Goal: Transaction & Acquisition: Purchase product/service

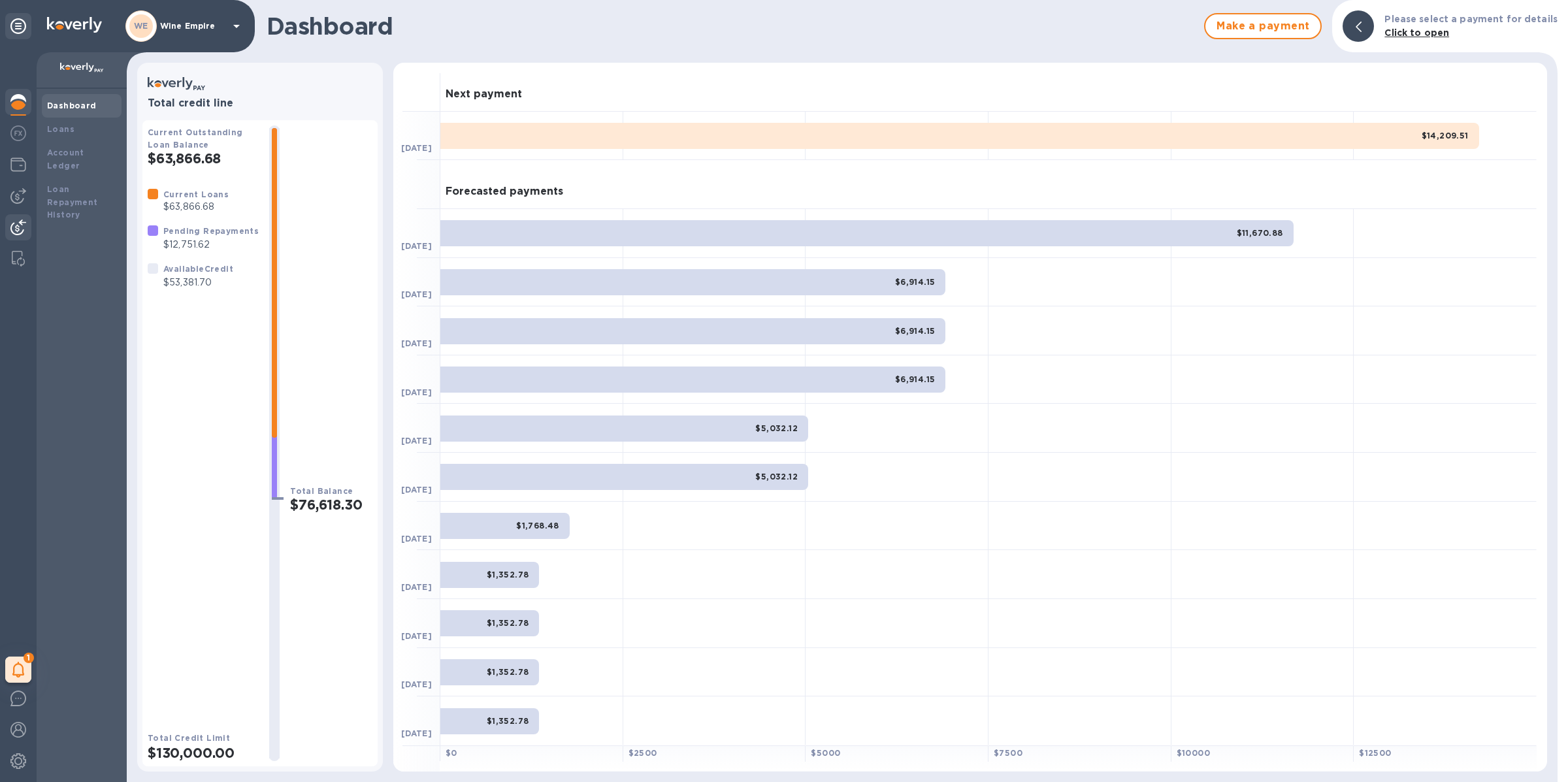
click at [21, 226] on img at bounding box center [18, 227] width 16 height 16
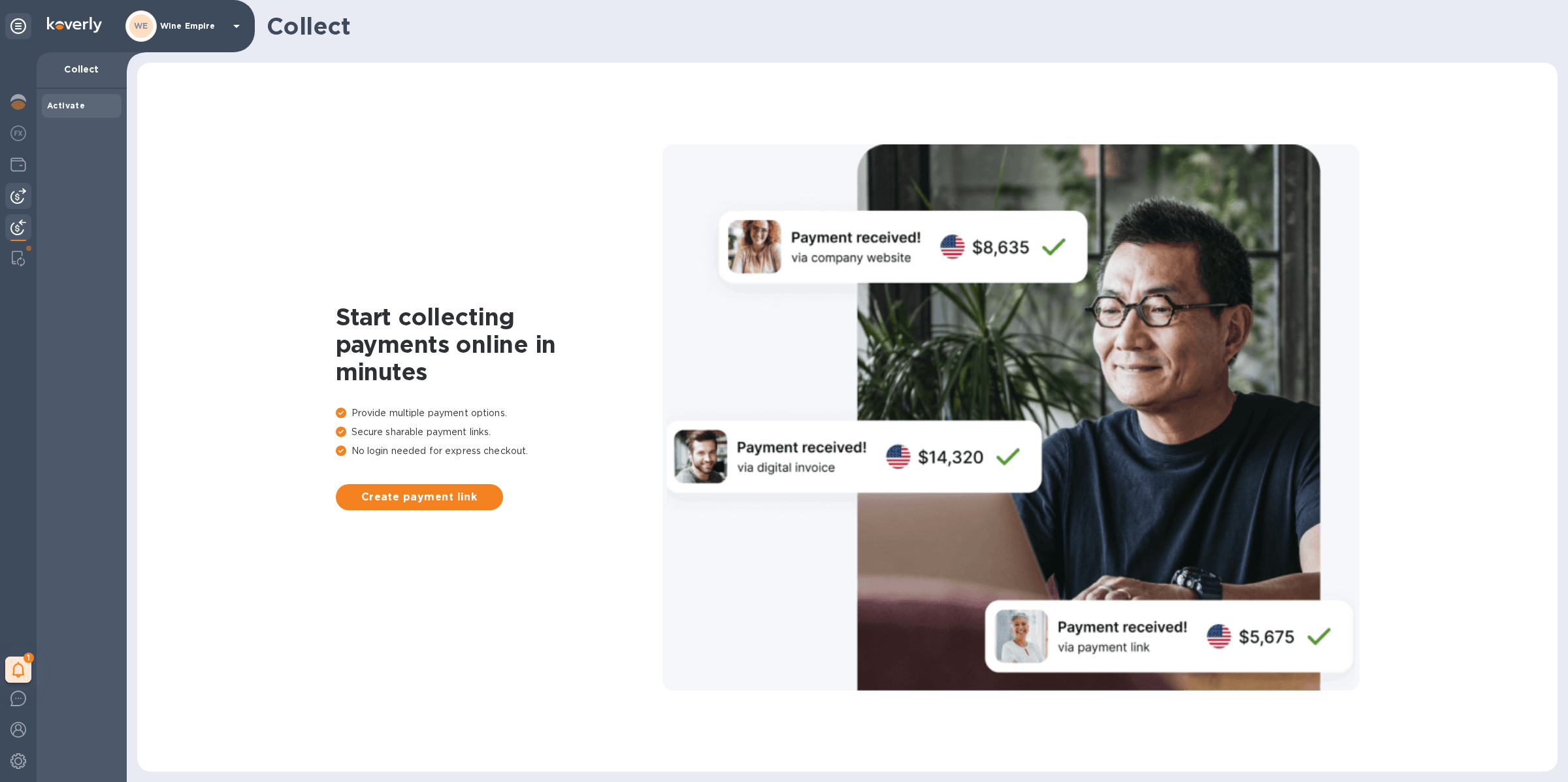
click at [21, 201] on img at bounding box center [18, 195] width 16 height 16
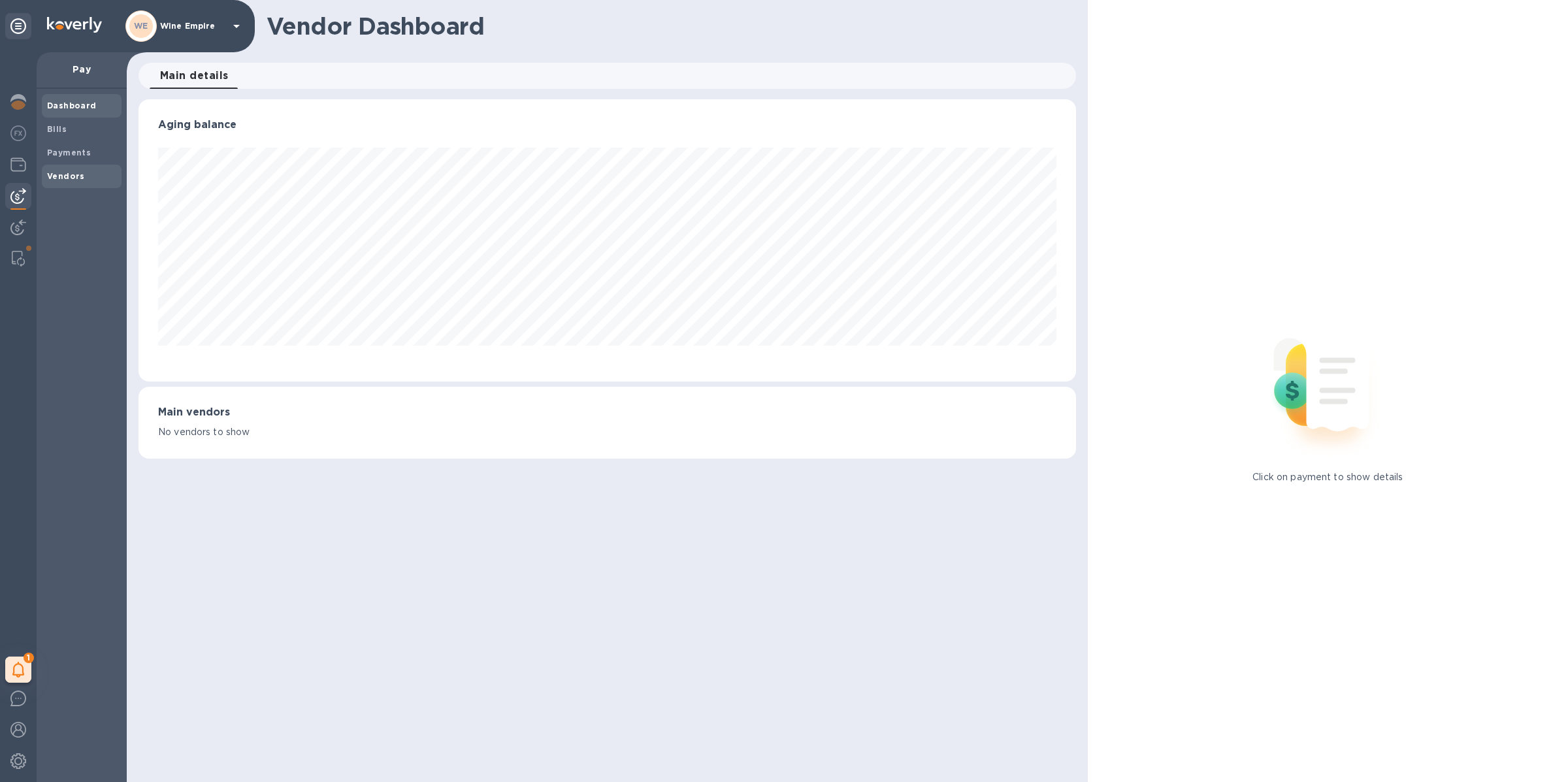
click at [68, 177] on b "Vendors" at bounding box center [66, 176] width 38 height 10
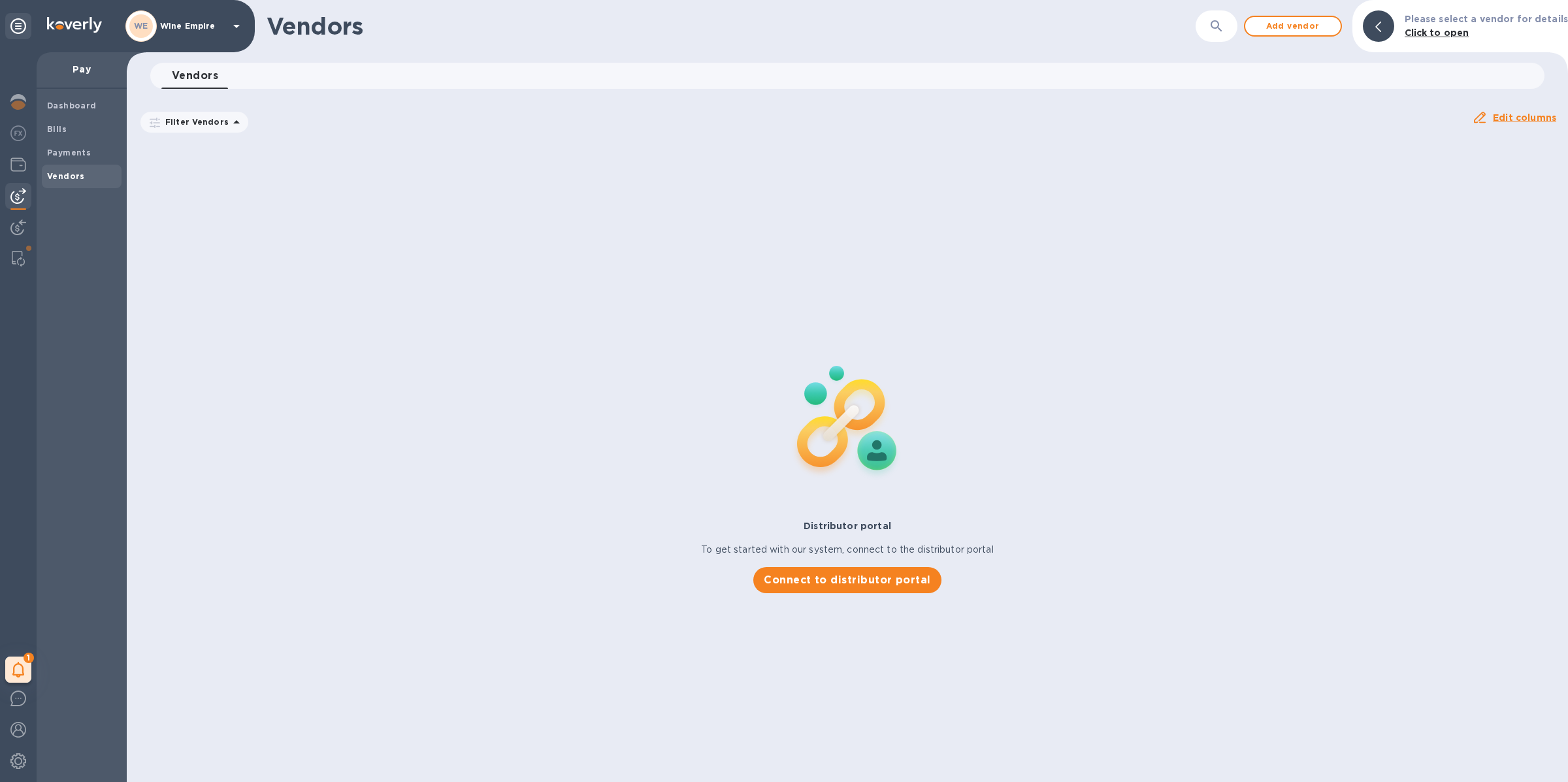
click at [1217, 29] on icon "button" at bounding box center [1216, 26] width 16 height 16
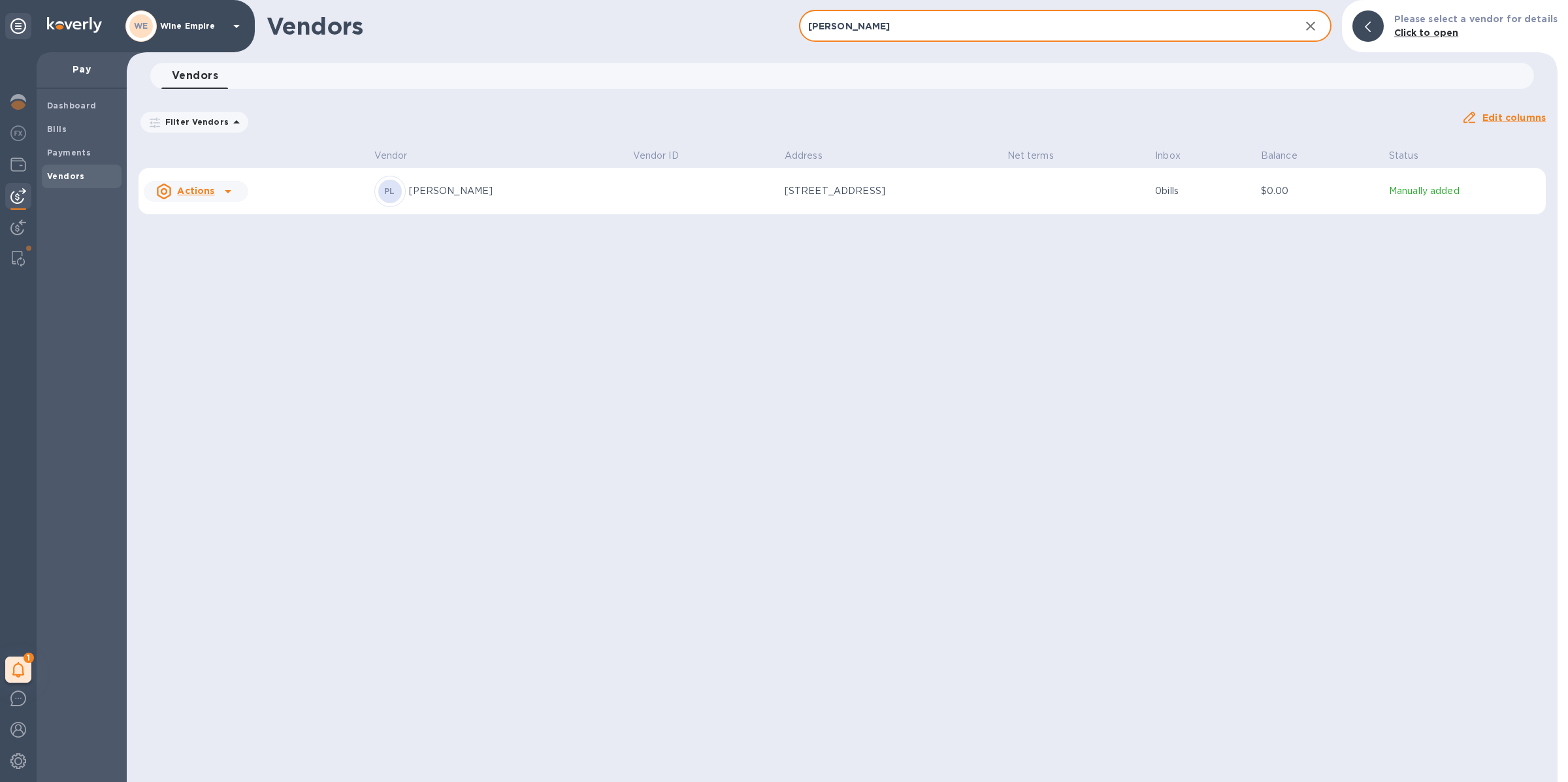
type input "[PERSON_NAME]"
click at [628, 191] on td at bounding box center [703, 192] width 151 height 47
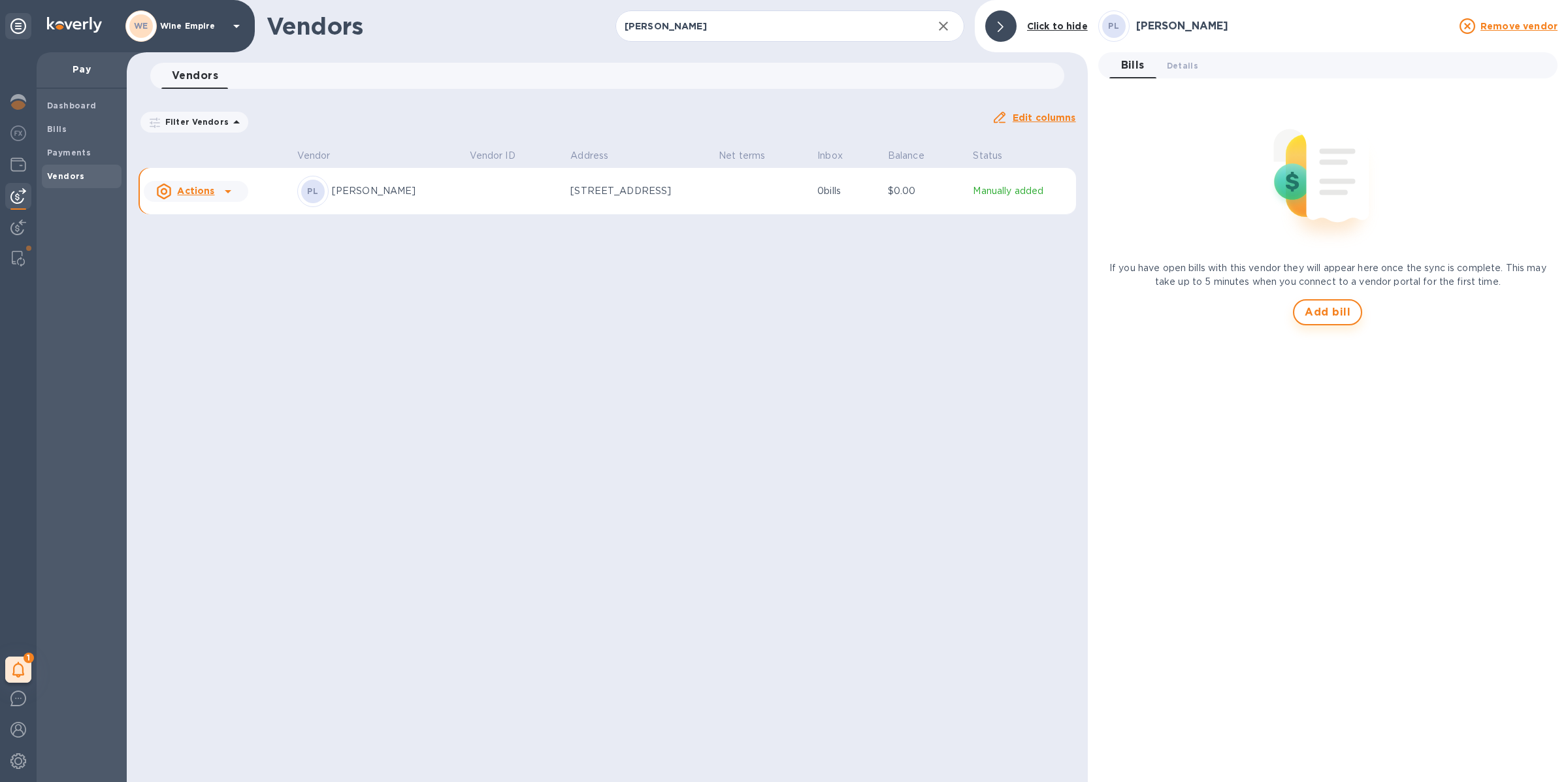
click at [1320, 315] on span "Add bill" at bounding box center [1328, 312] width 46 height 16
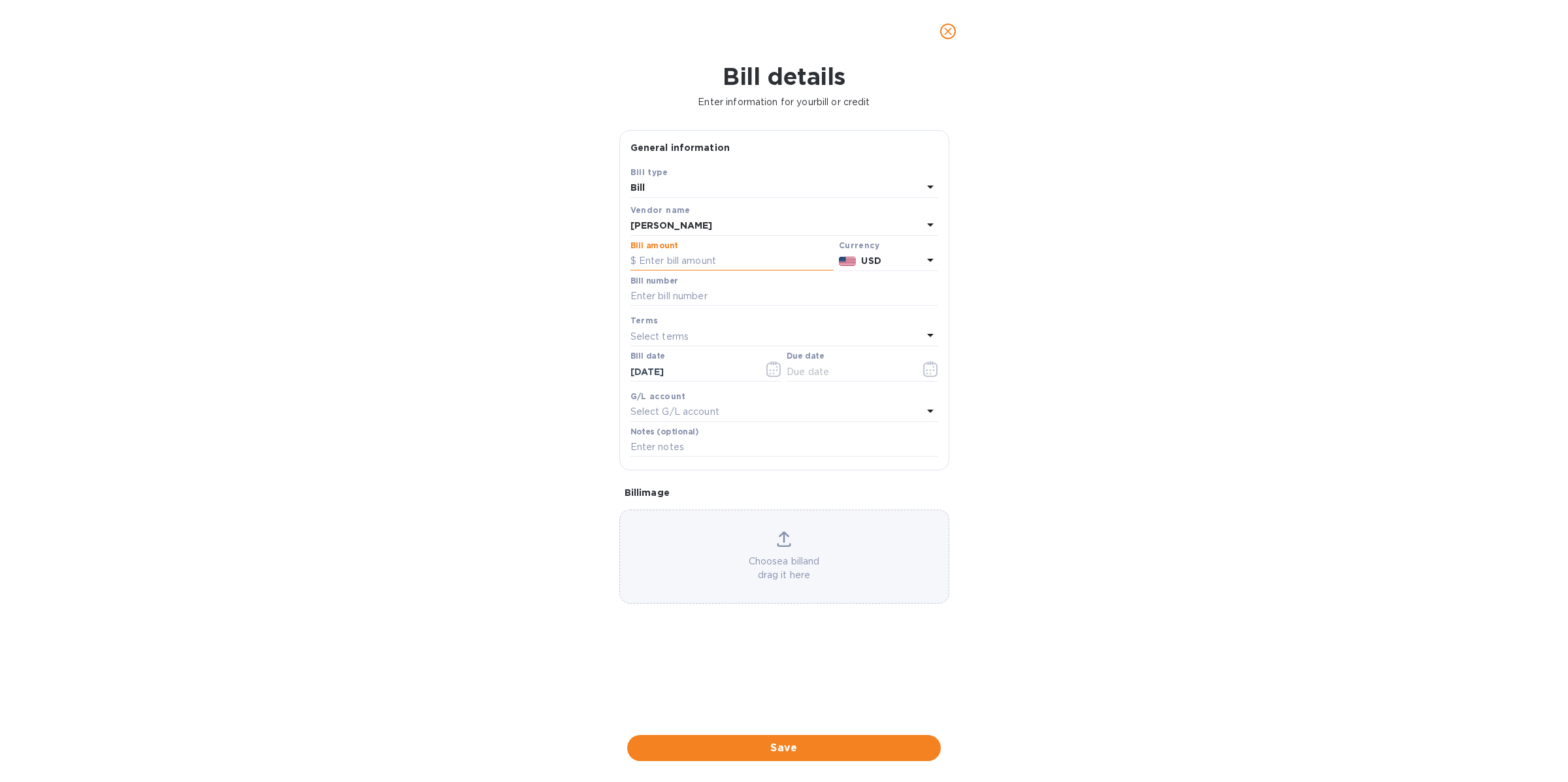
click at [673, 255] on input "text" at bounding box center [732, 260] width 203 height 19
type input "391.97"
click at [679, 298] on input "text" at bounding box center [784, 296] width 308 height 19
type input "081725"
click at [693, 415] on p "Select G/L account" at bounding box center [674, 412] width 89 height 14
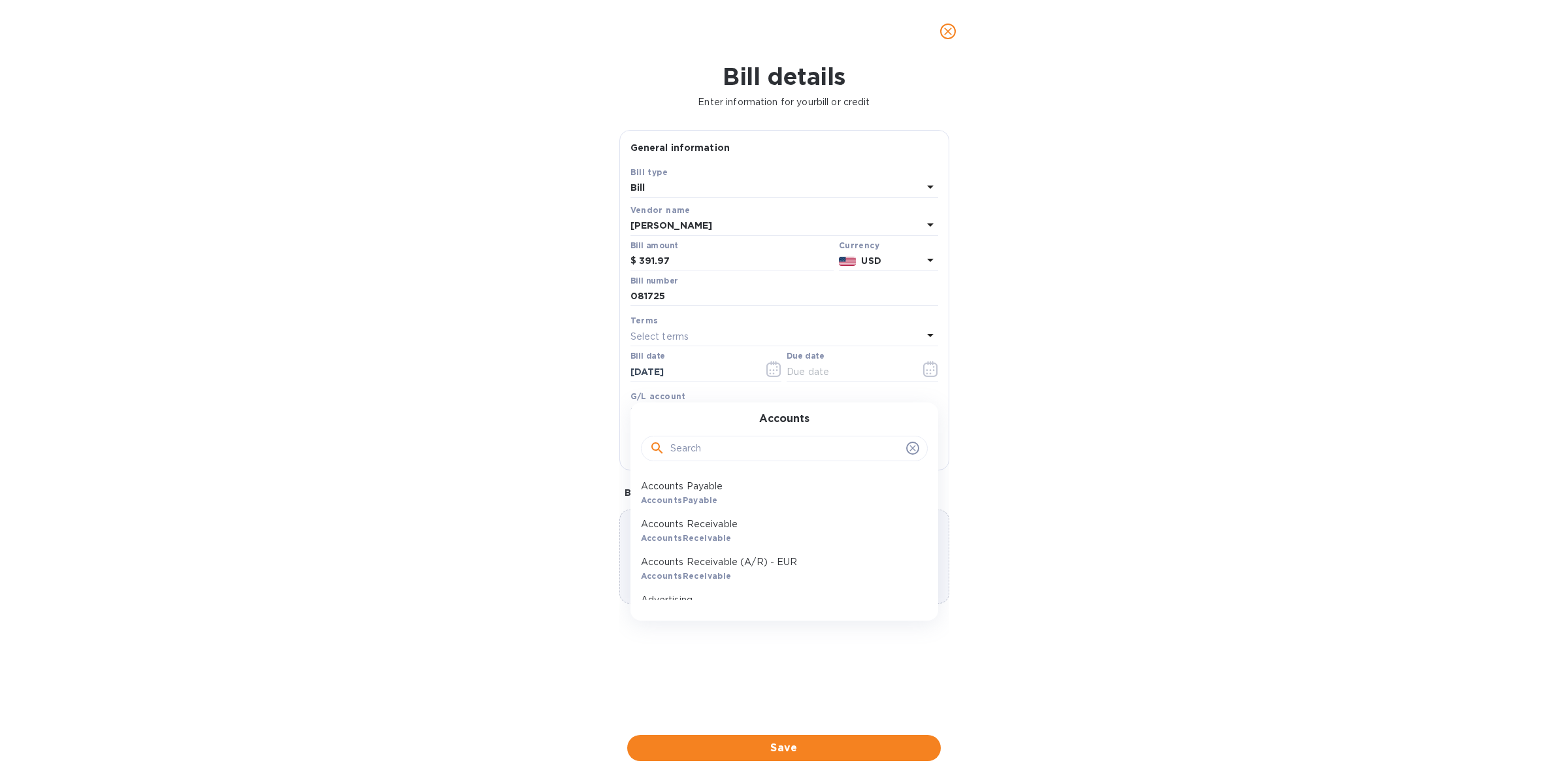
click at [705, 440] on input "text" at bounding box center [786, 448] width 231 height 19
type input "wine"
click at [691, 488] on p "Wine - COGS" at bounding box center [779, 486] width 277 height 14
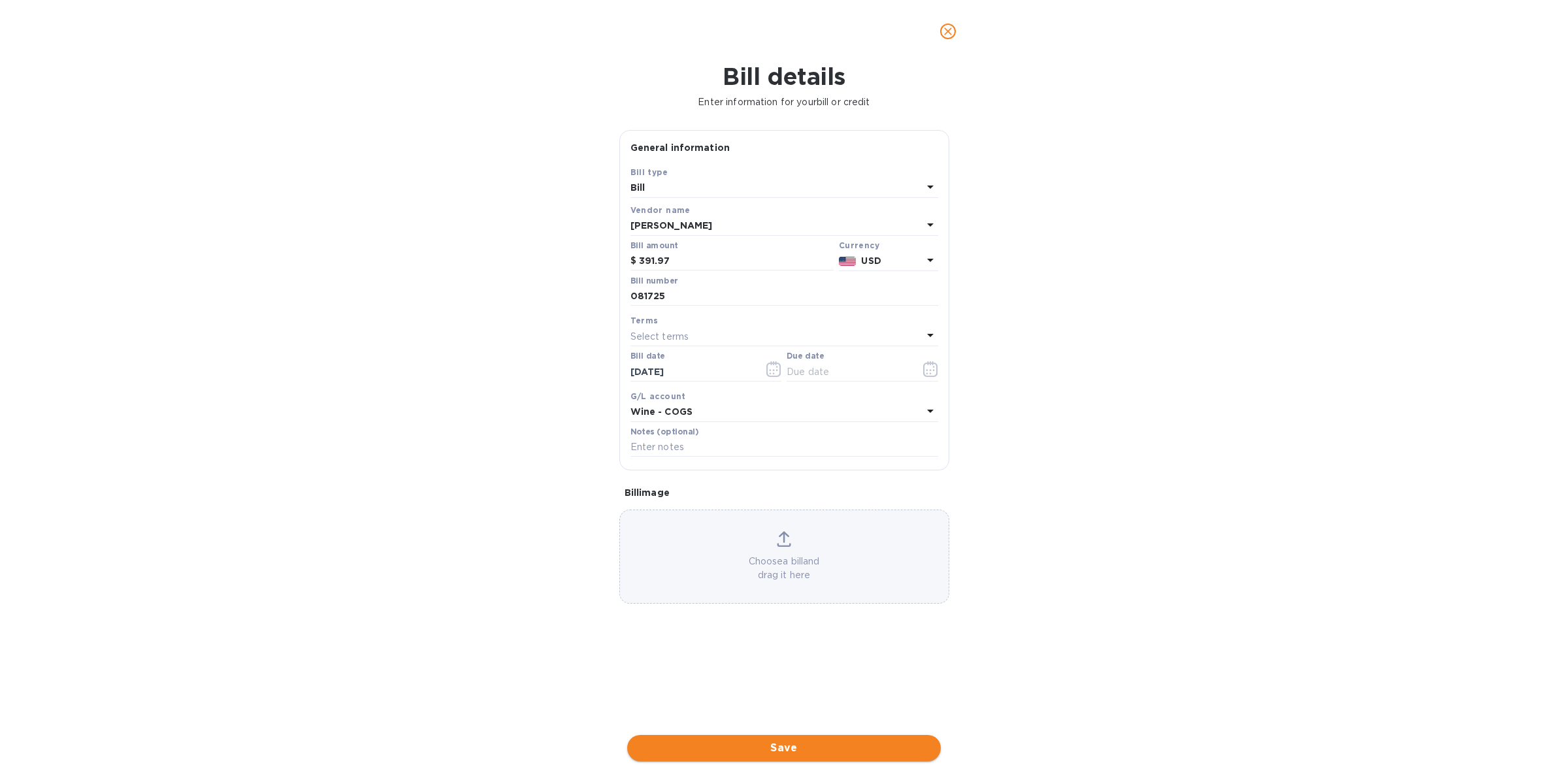
click at [757, 745] on span "Save" at bounding box center [784, 747] width 293 height 16
click at [929, 369] on icon "button" at bounding box center [931, 369] width 15 height 16
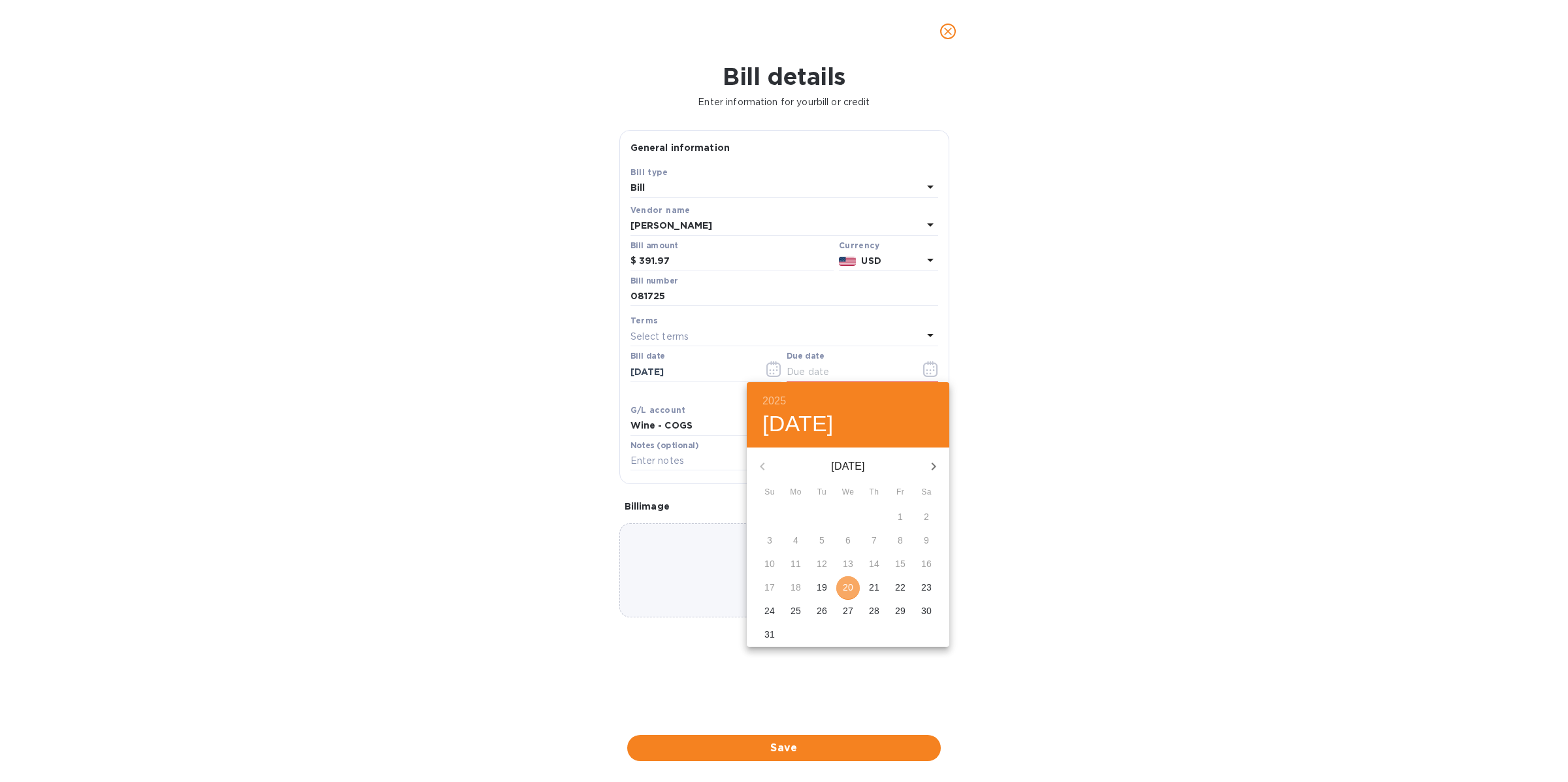
drag, startPoint x: 843, startPoint y: 587, endPoint x: 820, endPoint y: 614, distance: 35.5
click at [843, 587] on p "20" at bounding box center [847, 587] width 10 height 13
type input "[DATE]"
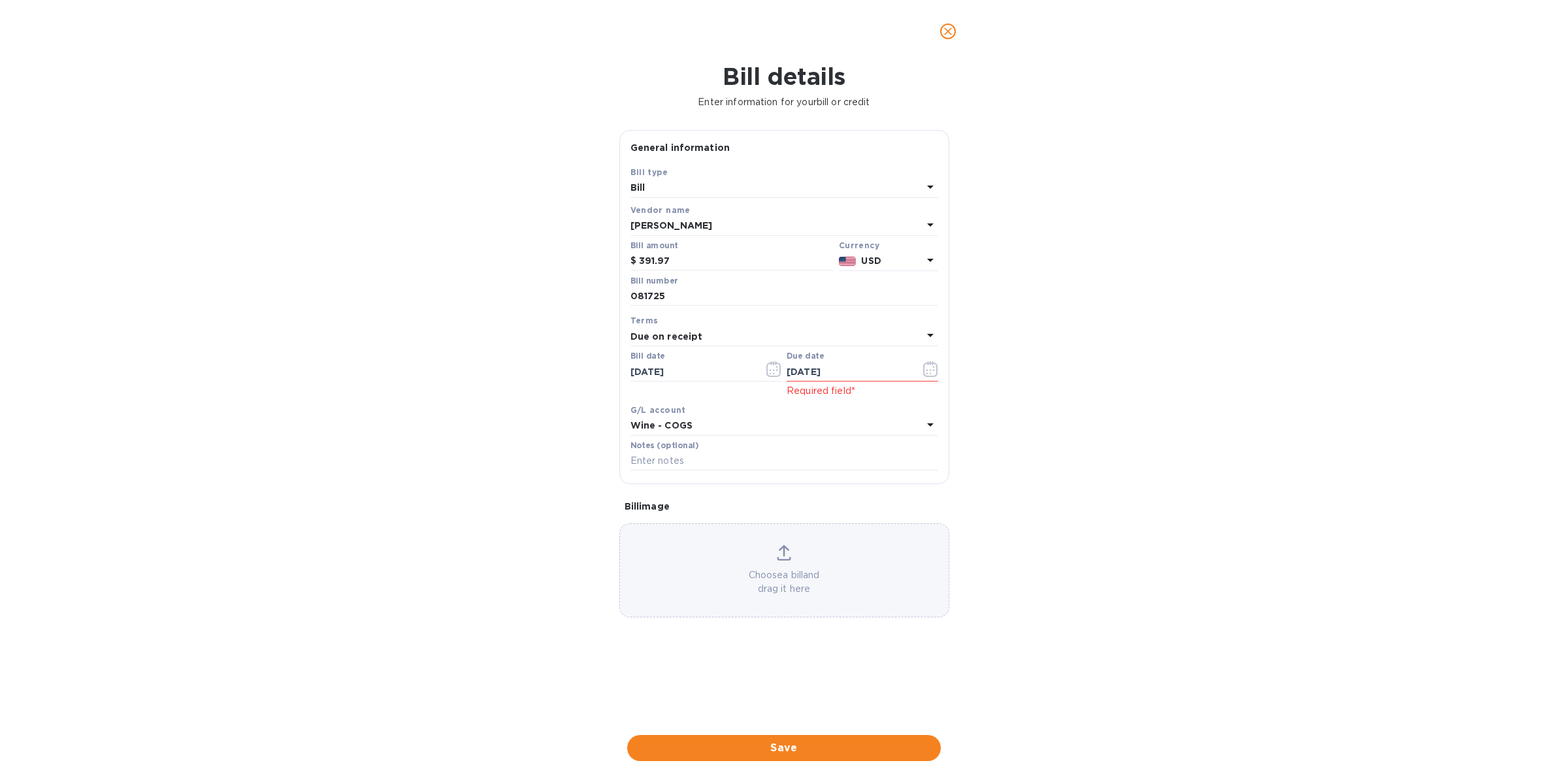
drag, startPoint x: 749, startPoint y: 741, endPoint x: 745, endPoint y: 719, distance: 22.4
click at [749, 740] on span "Save" at bounding box center [784, 747] width 293 height 16
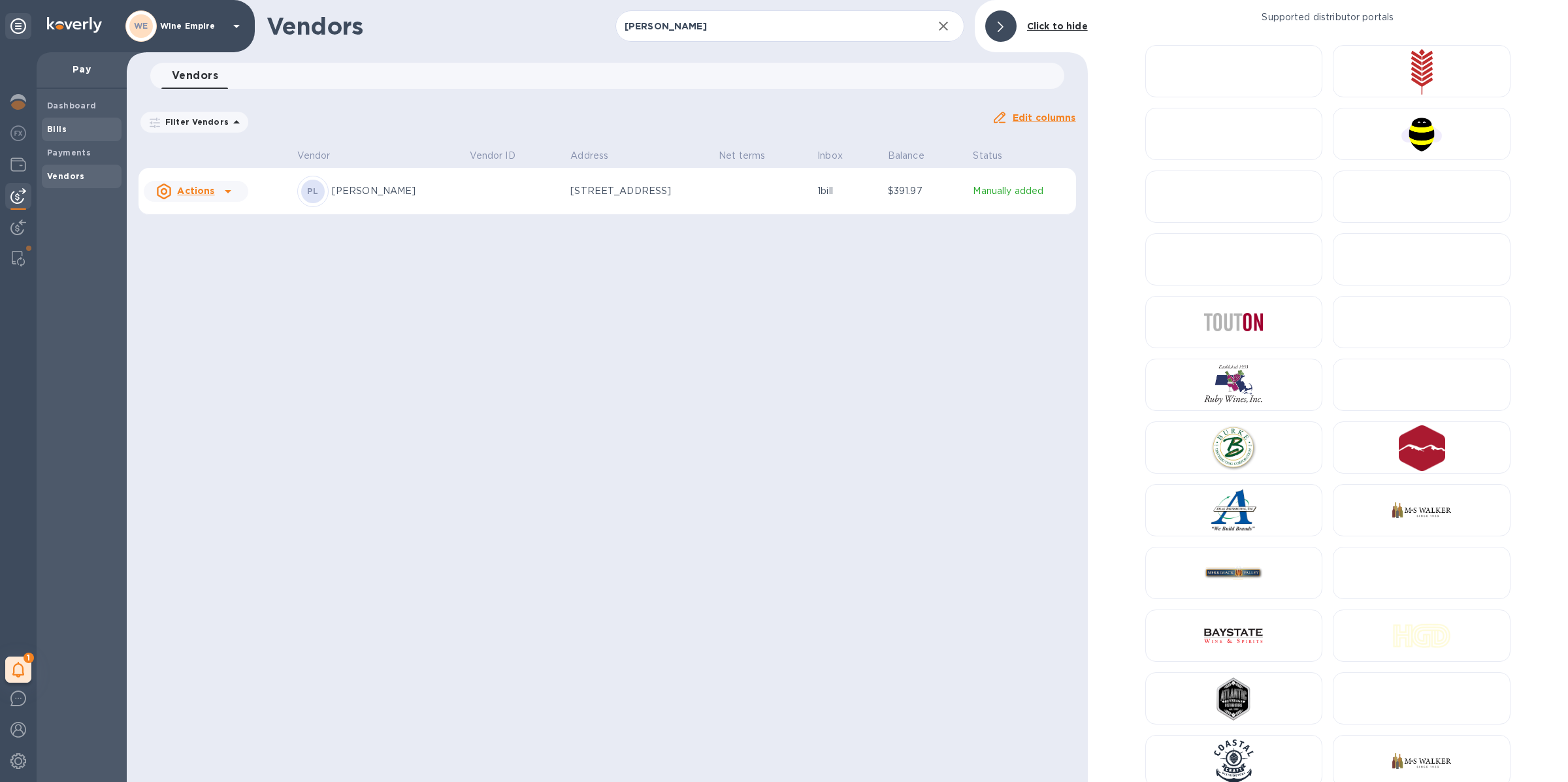
click at [75, 127] on span "Bills" at bounding box center [82, 129] width 69 height 13
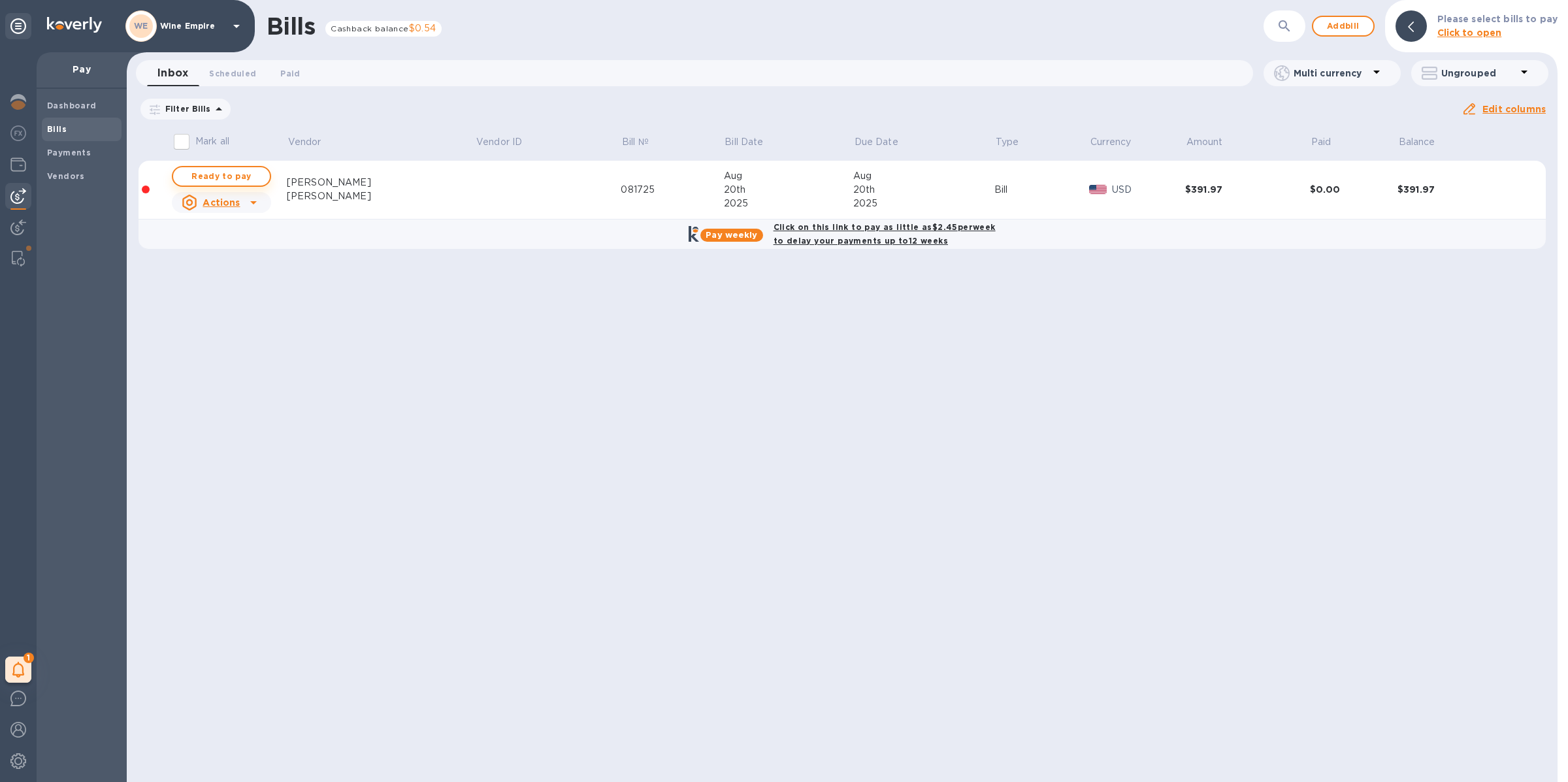
click at [249, 181] on span "Ready to pay" at bounding box center [222, 176] width 76 height 16
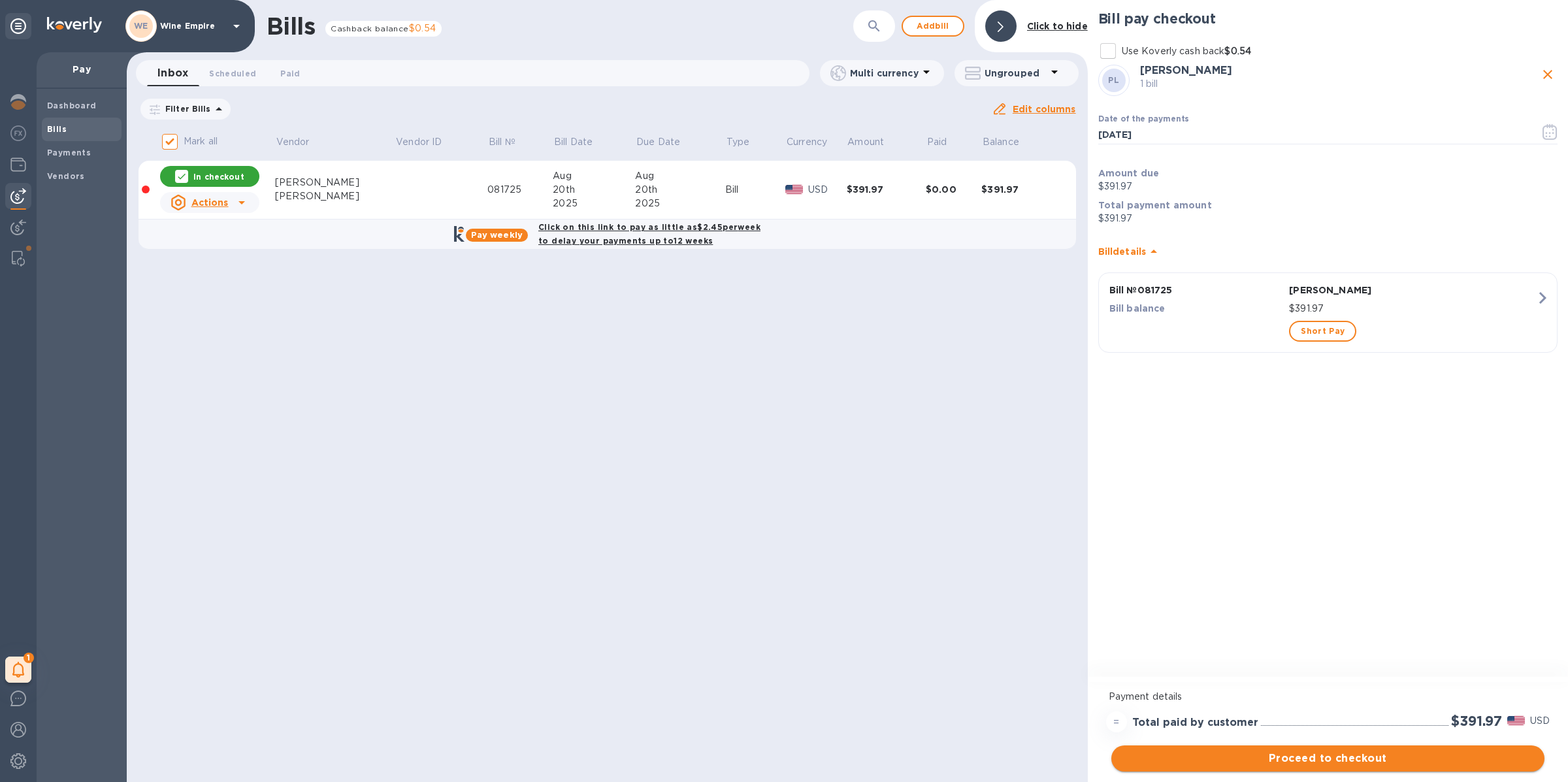
click at [1322, 751] on span "Proceed to checkout" at bounding box center [1327, 758] width 412 height 16
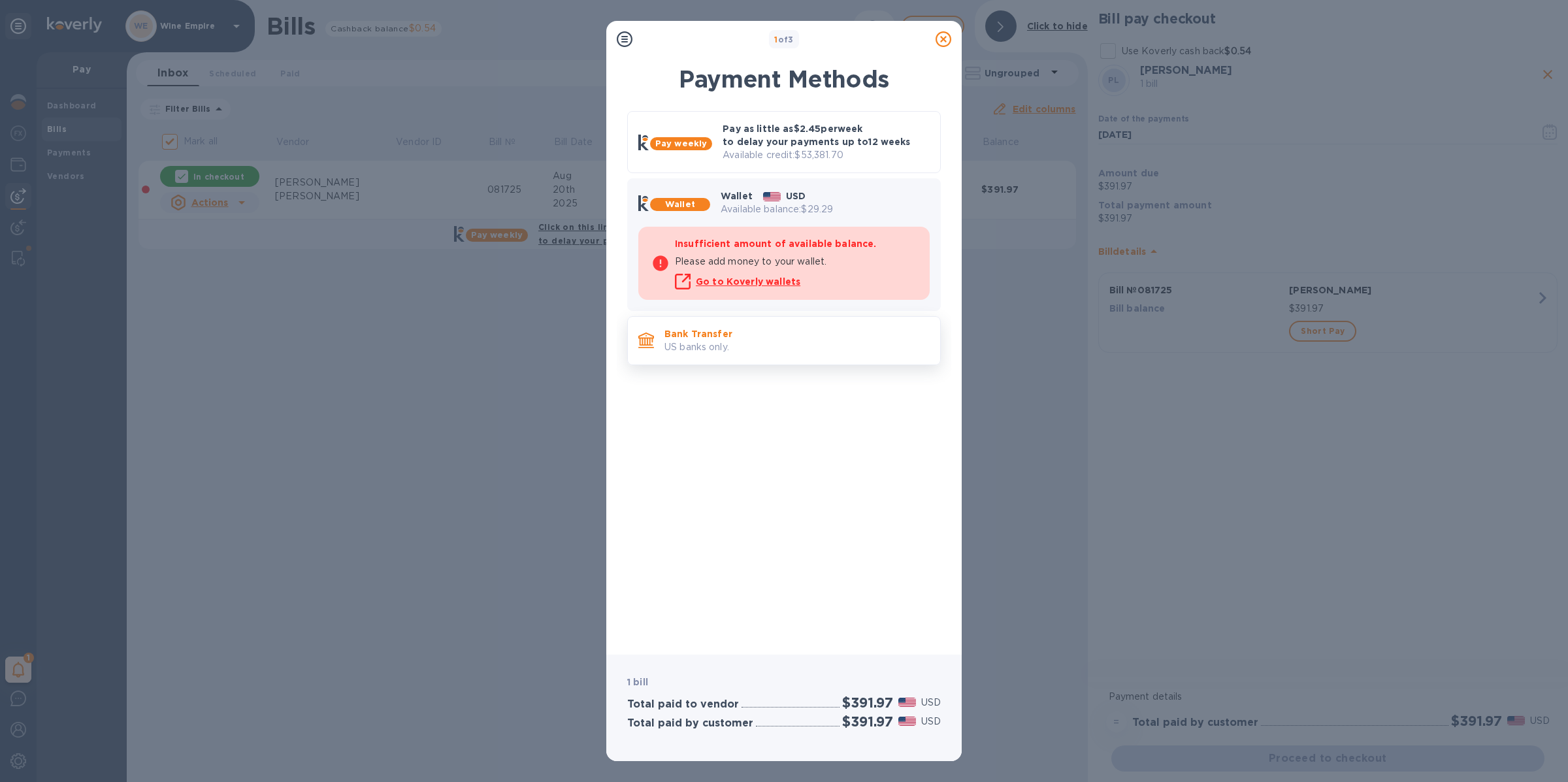
click at [790, 338] on p "Bank Transfer" at bounding box center [798, 333] width 266 height 13
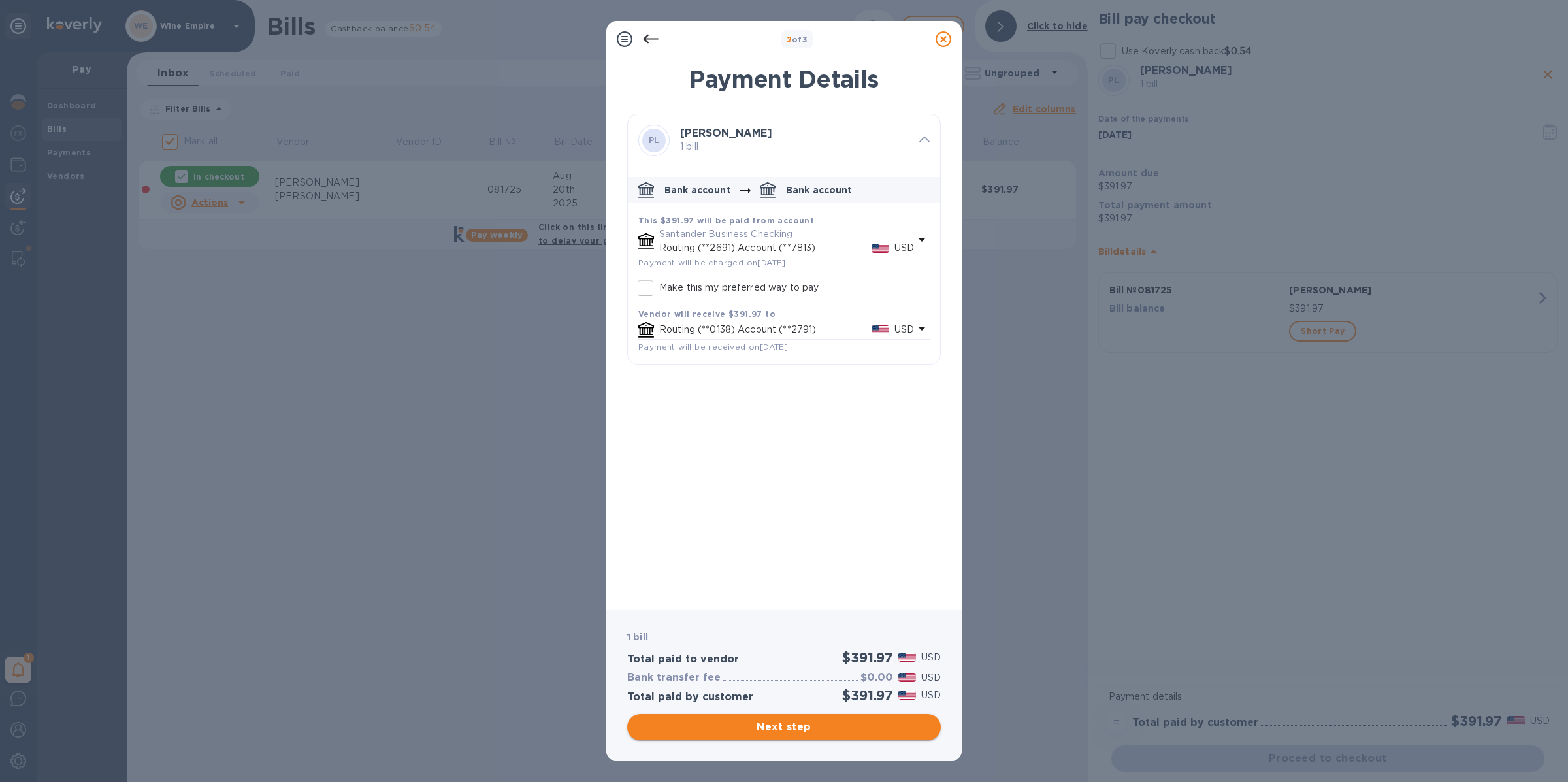
click at [772, 730] on span "Next step" at bounding box center [784, 726] width 293 height 16
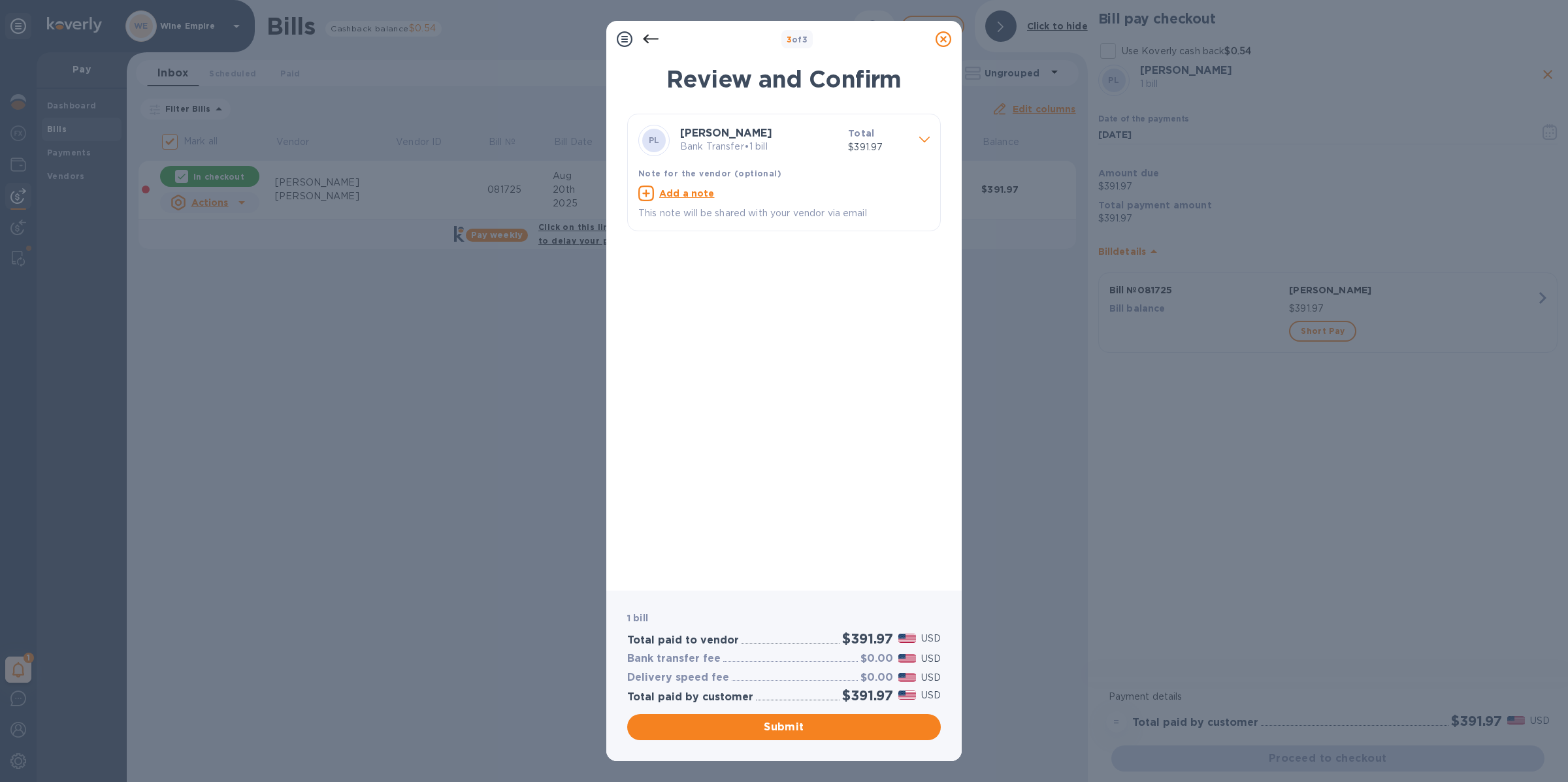
click at [788, 725] on span "Submit" at bounding box center [784, 726] width 293 height 16
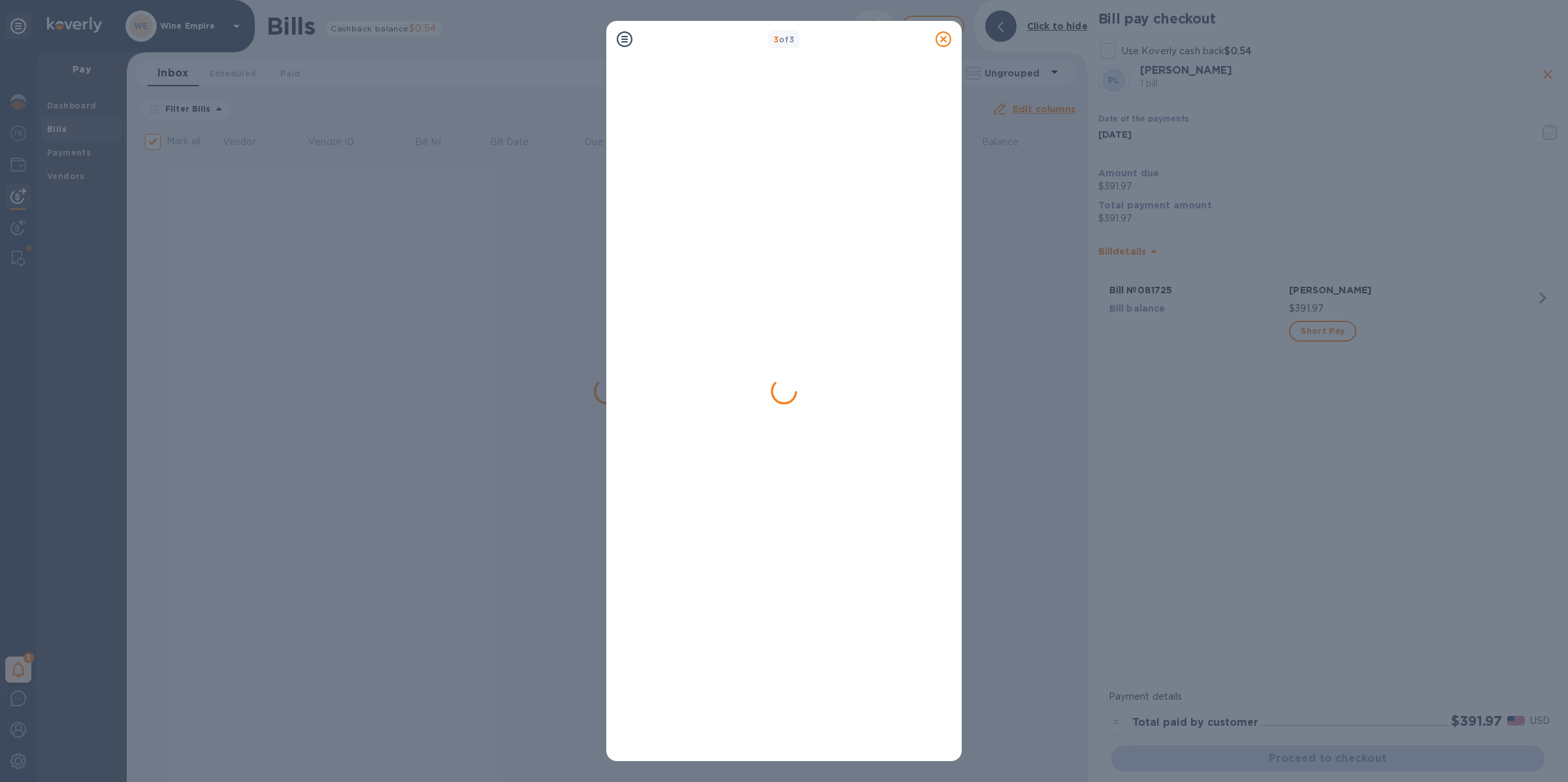
checkbox input "false"
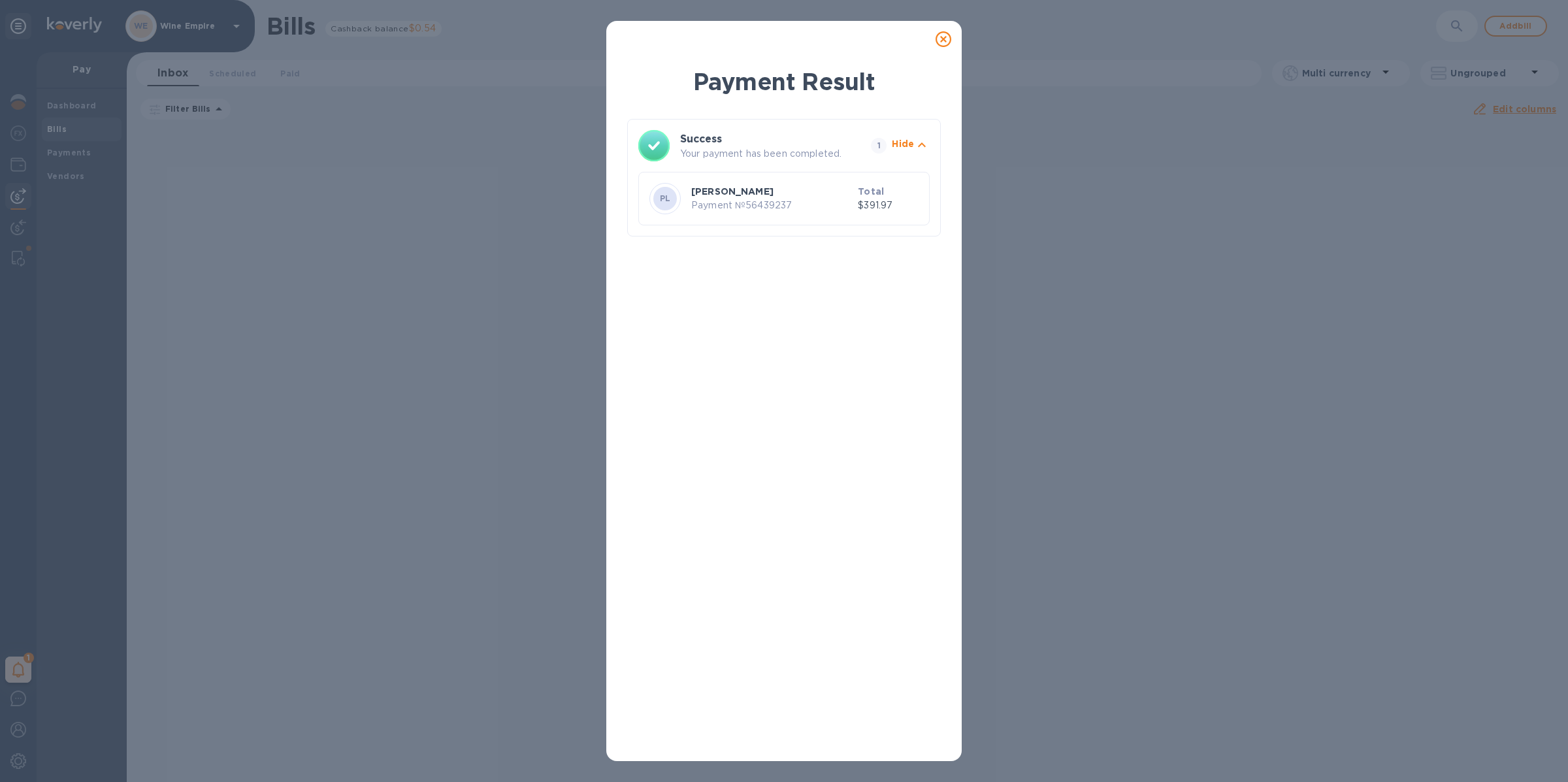
click at [945, 40] on icon at bounding box center [943, 39] width 16 height 16
